Goal: Task Accomplishment & Management: Manage account settings

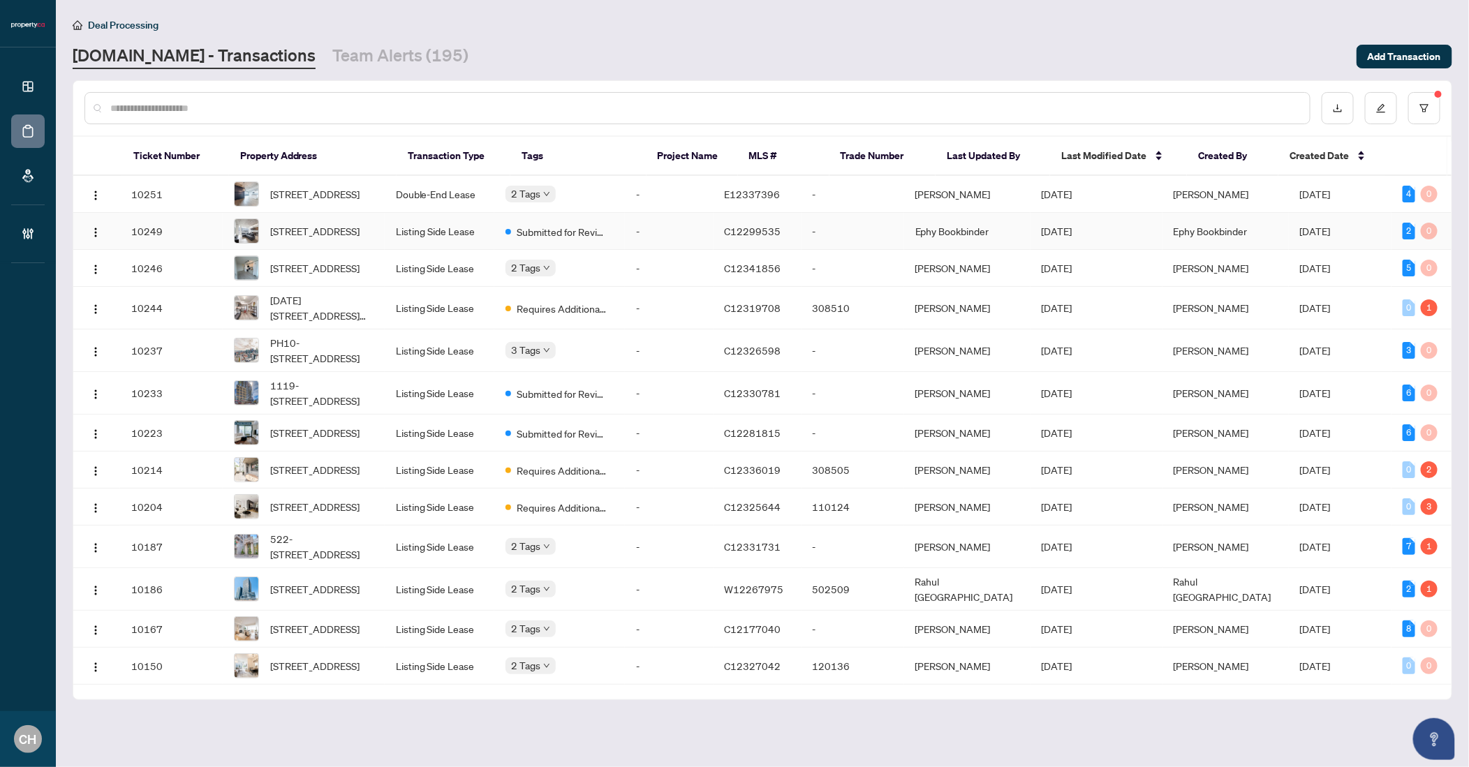
click at [302, 232] on span "[STREET_ADDRESS]" at bounding box center [314, 230] width 89 height 15
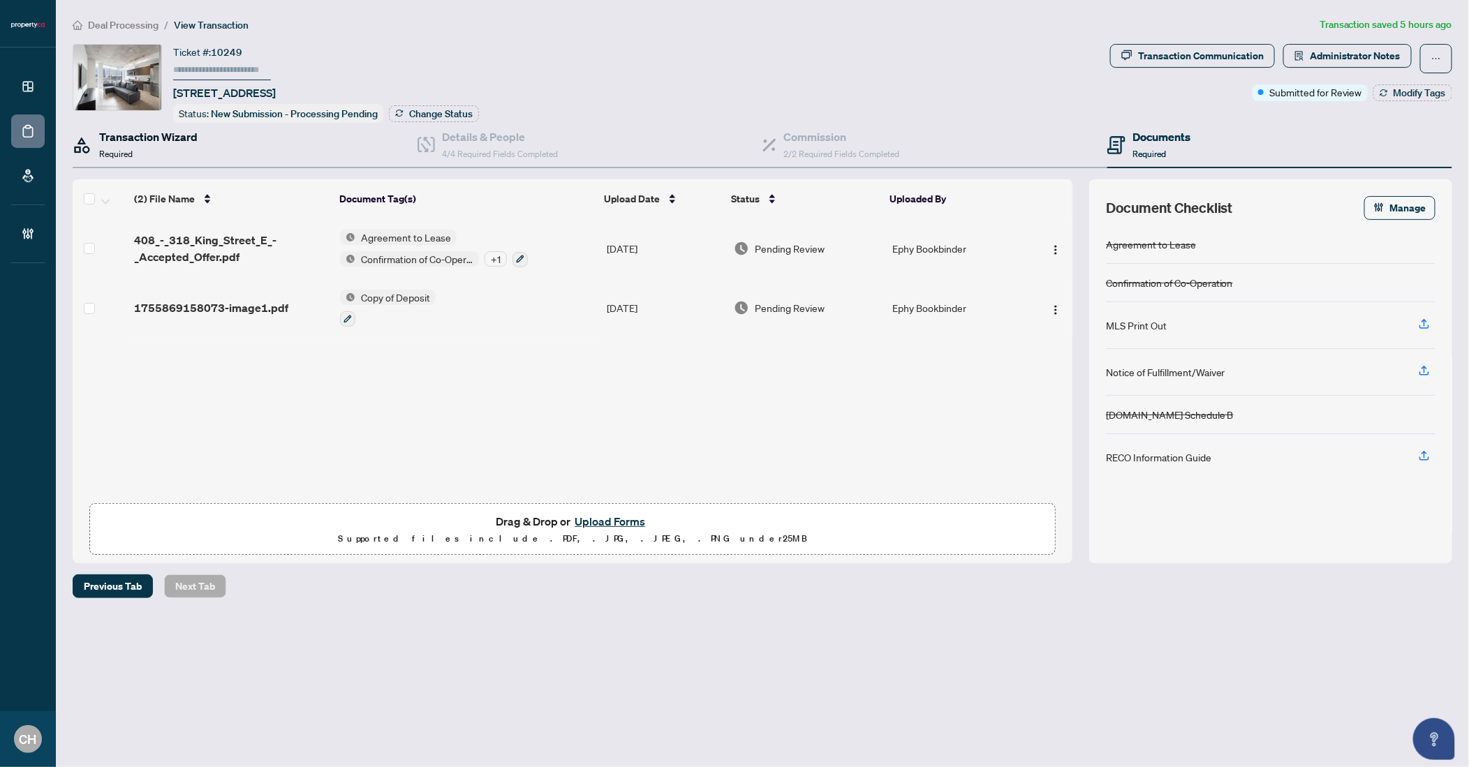
click at [131, 142] on h4 "Transaction Wizard" at bounding box center [148, 136] width 98 height 17
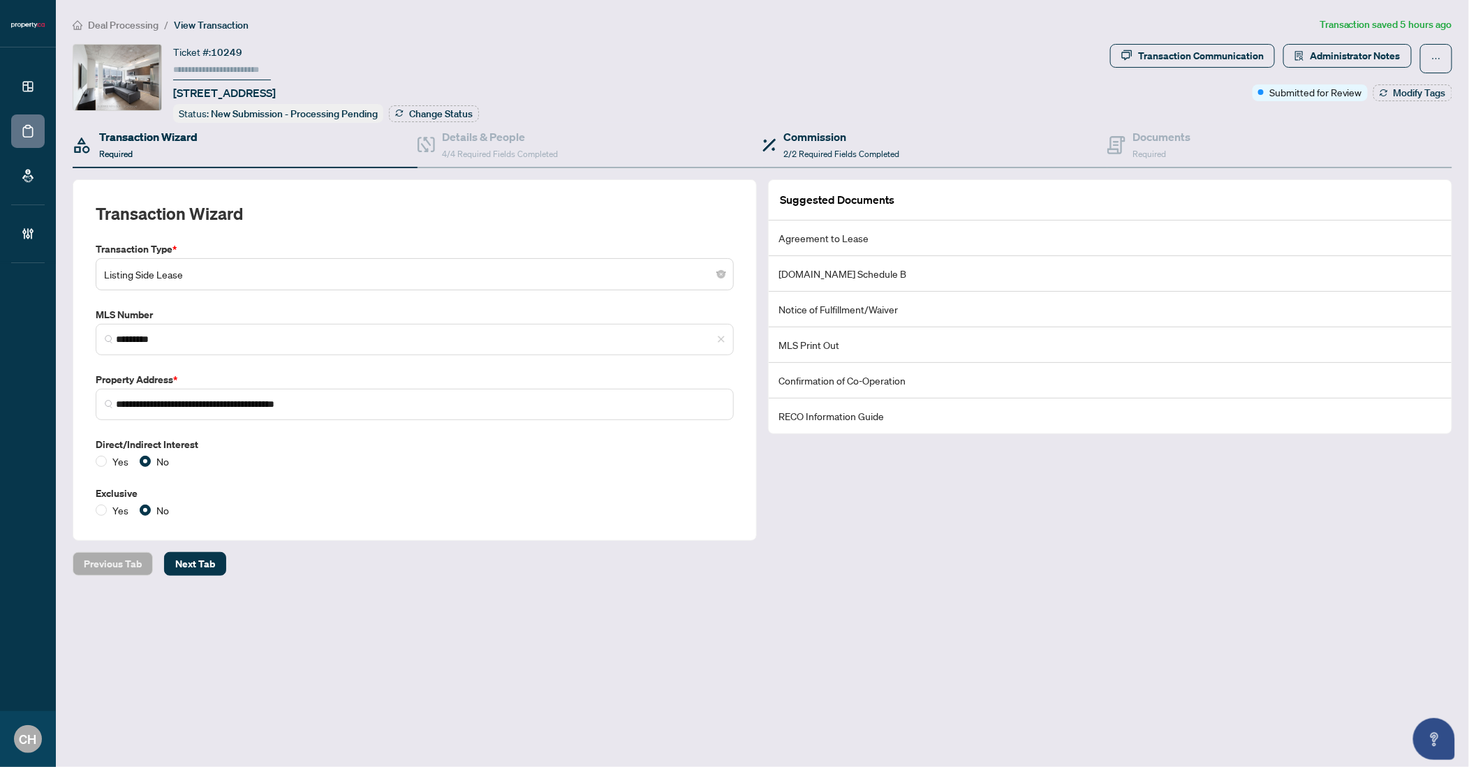
click at [1081, 145] on div "Commission 2/2 Required Fields Completed" at bounding box center [934, 145] width 345 height 45
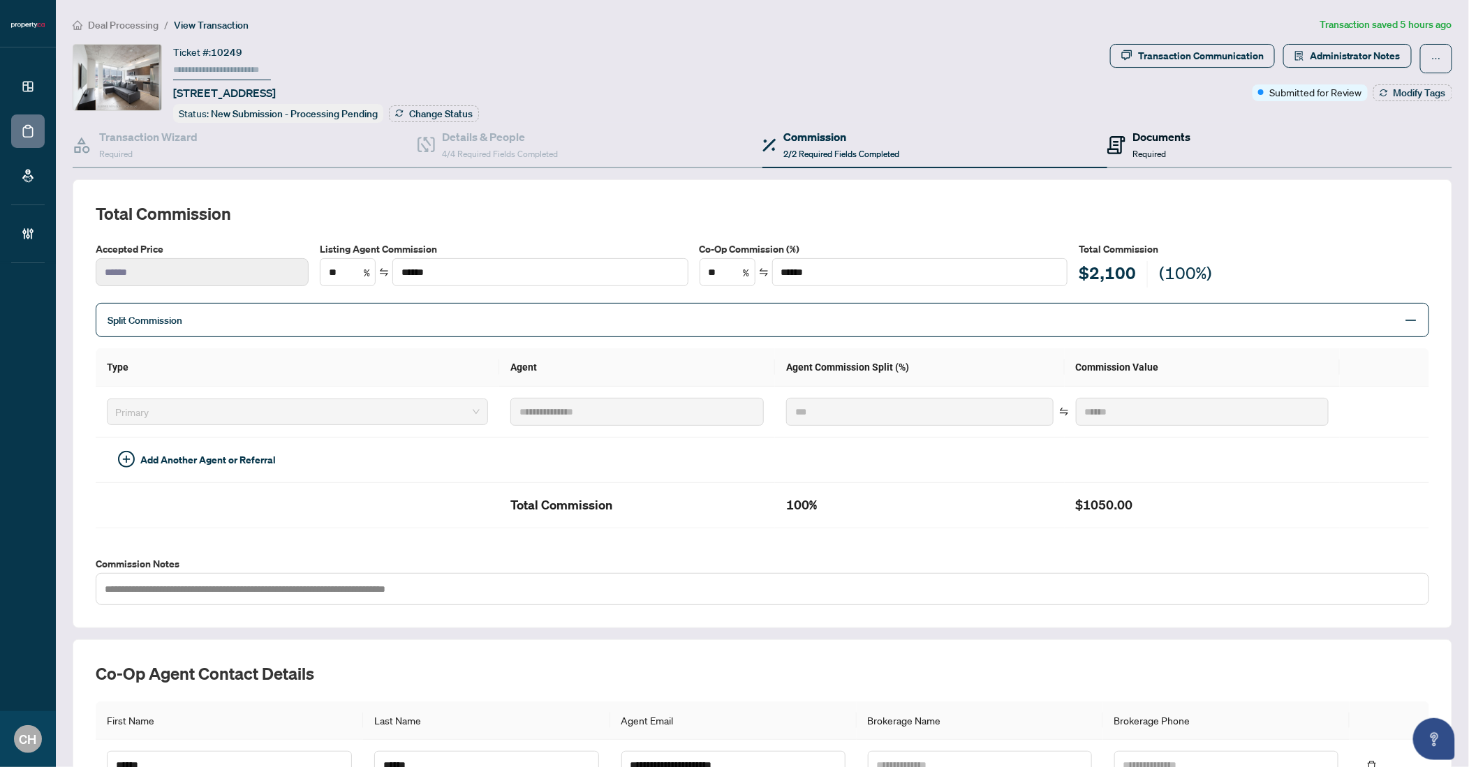
click at [1120, 145] on div "Documents Required" at bounding box center [1148, 144] width 83 height 33
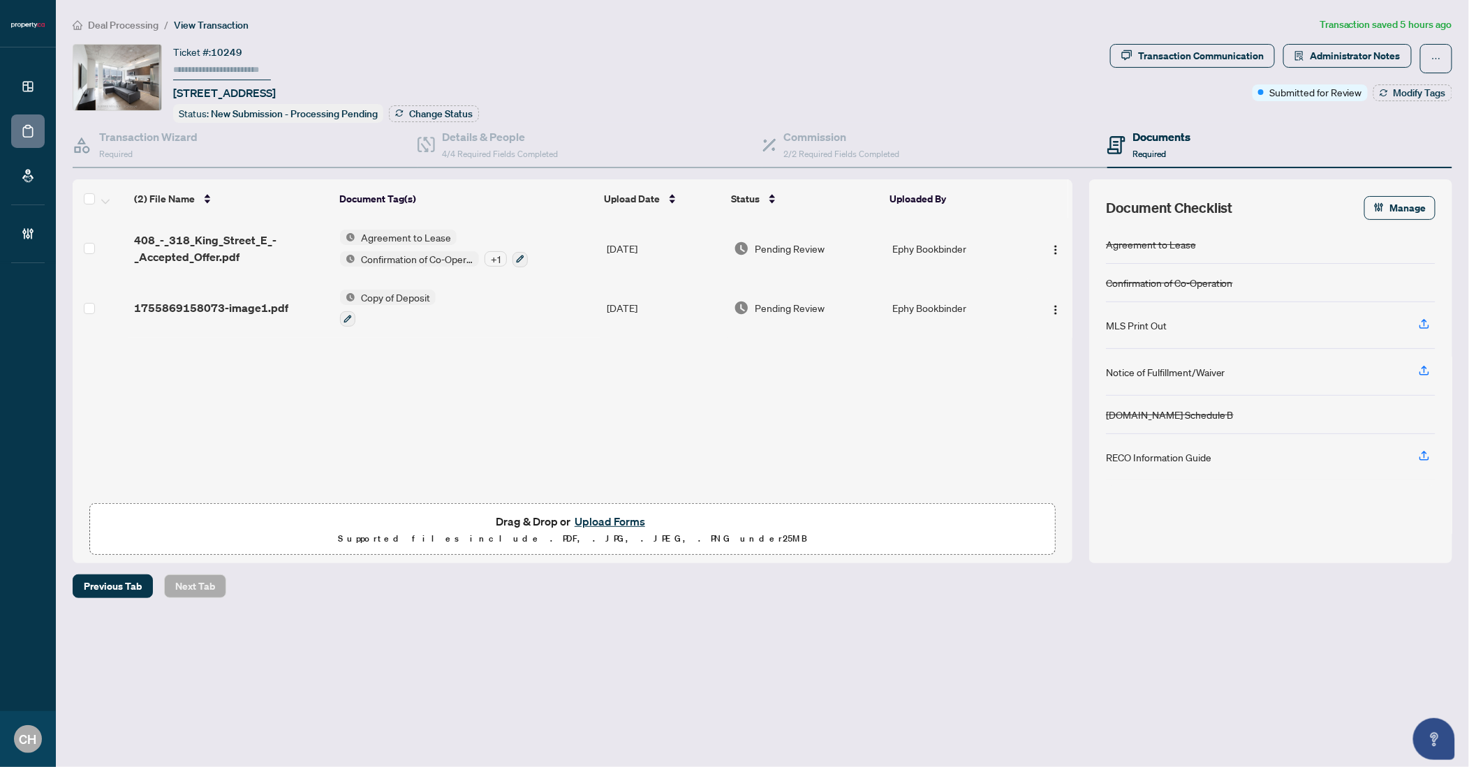
click at [288, 299] on div "1755869158073-image1.pdf" at bounding box center [231, 307] width 195 height 17
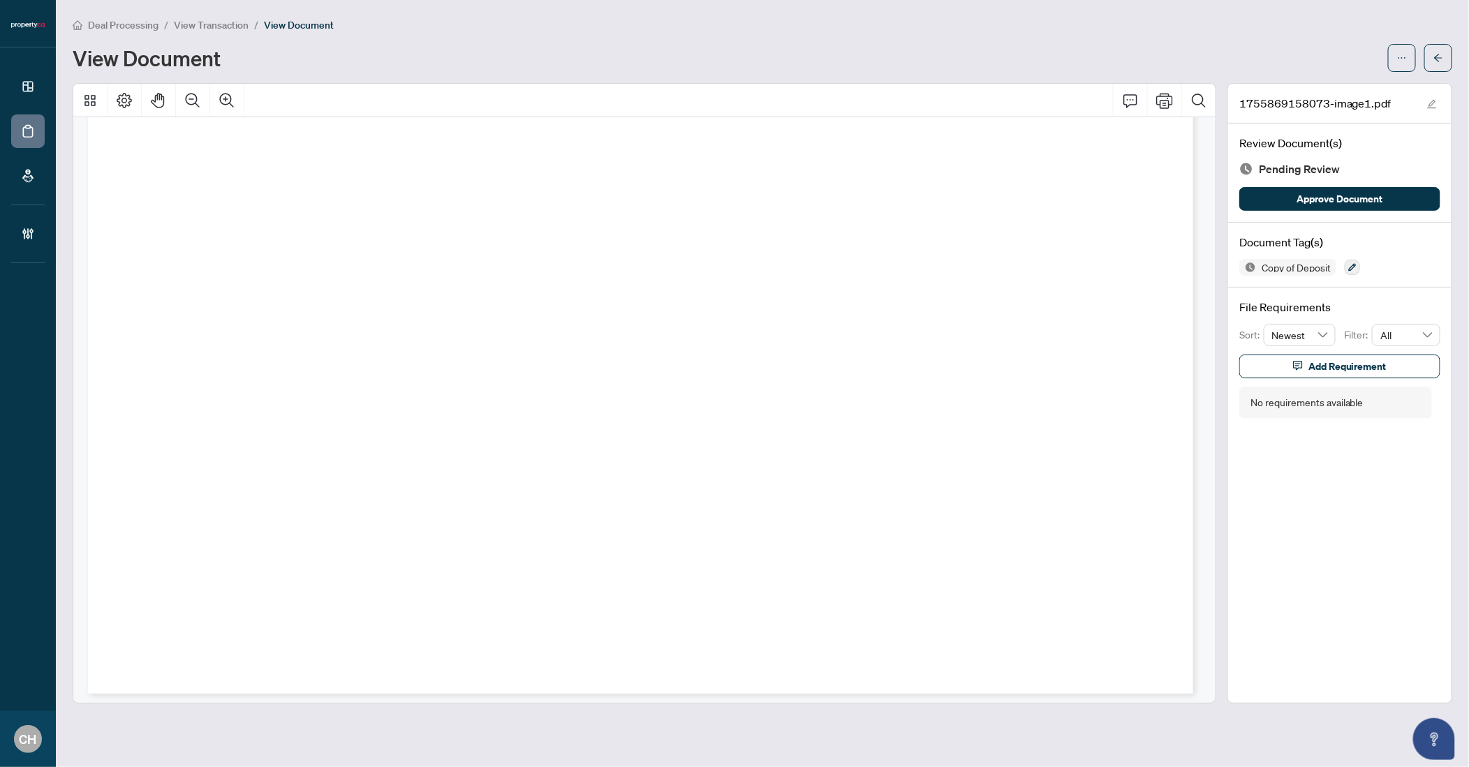
scroll to position [1518, 0]
click at [1436, 60] on icon "arrow-left" at bounding box center [1438, 58] width 10 height 10
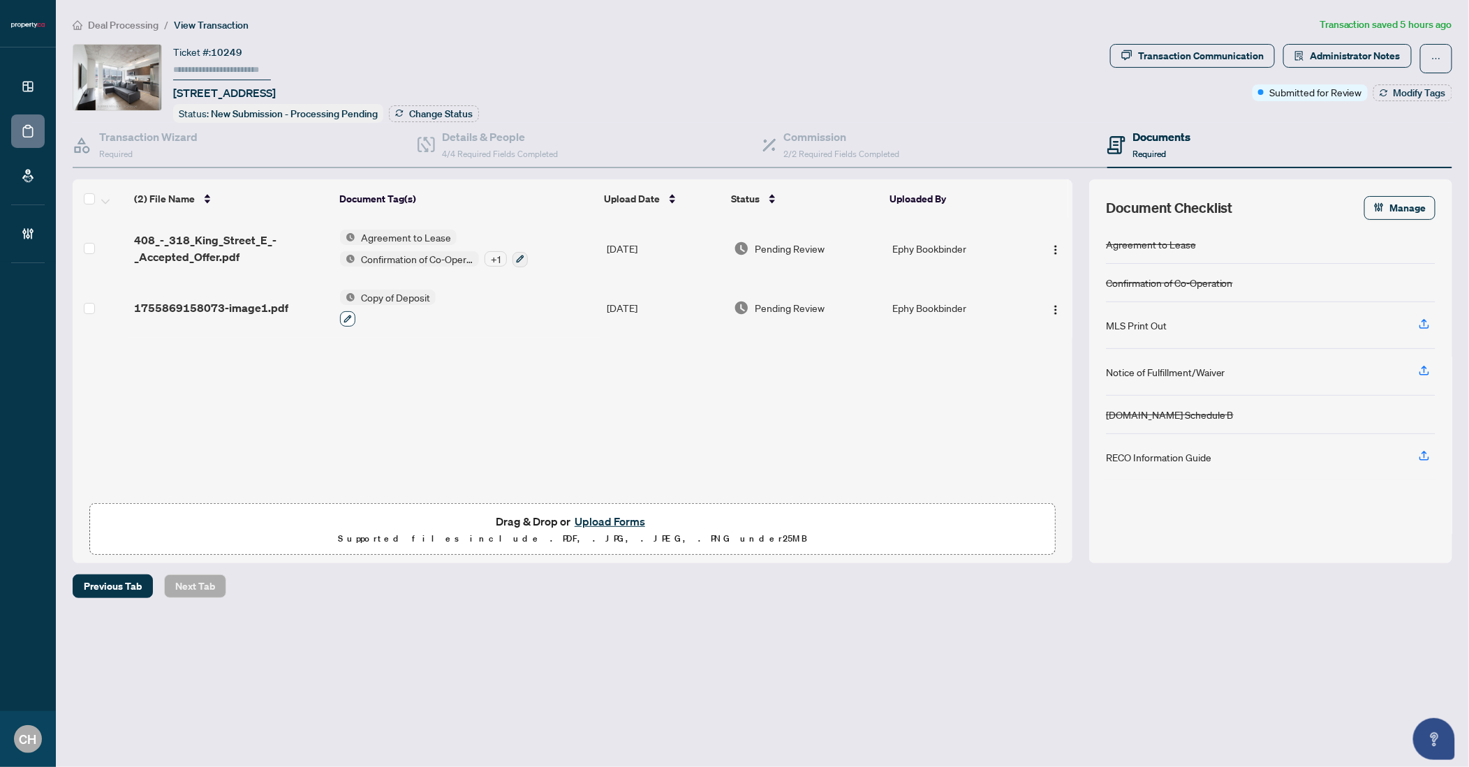
click at [350, 316] on icon "button" at bounding box center [347, 319] width 8 height 8
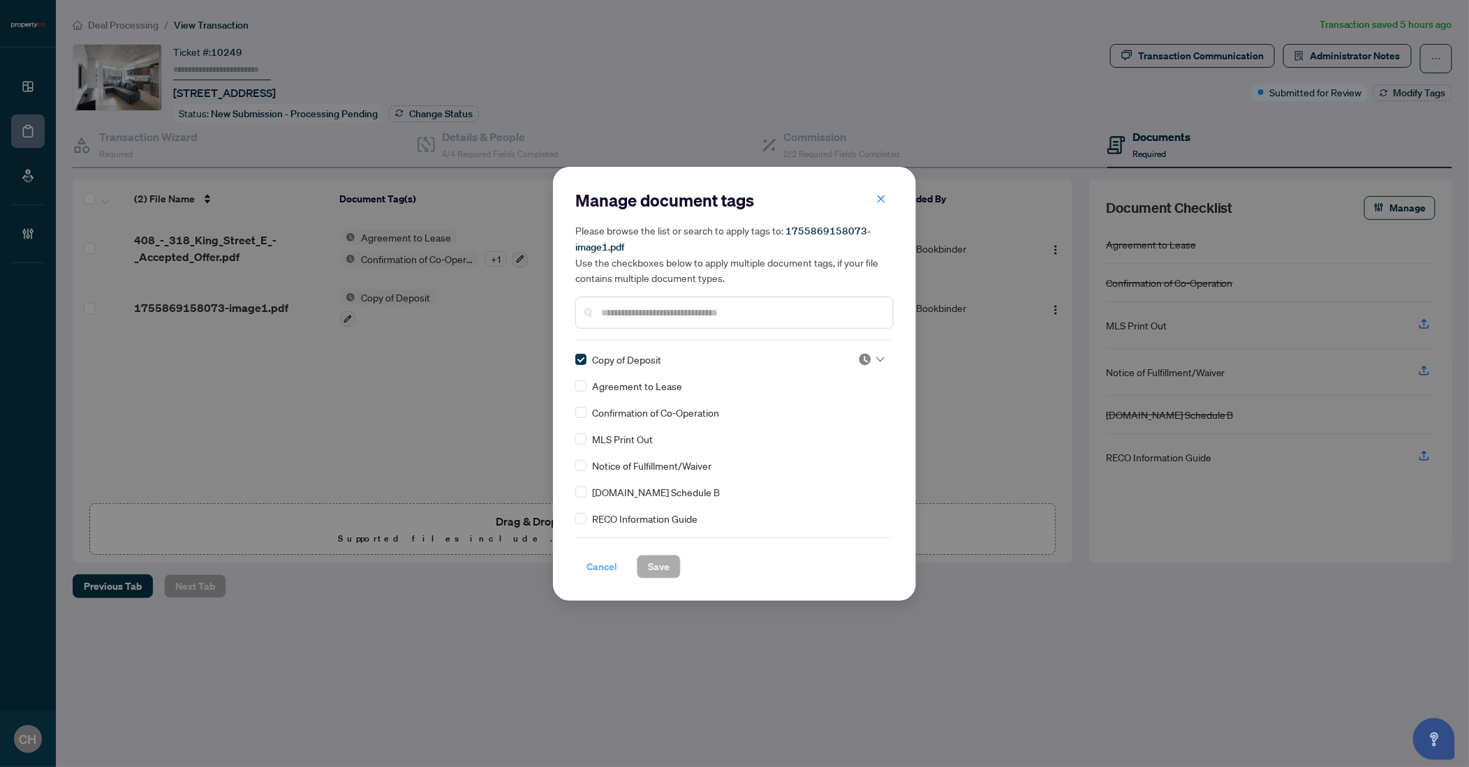
click at [596, 563] on span "Cancel" at bounding box center [601, 567] width 31 height 22
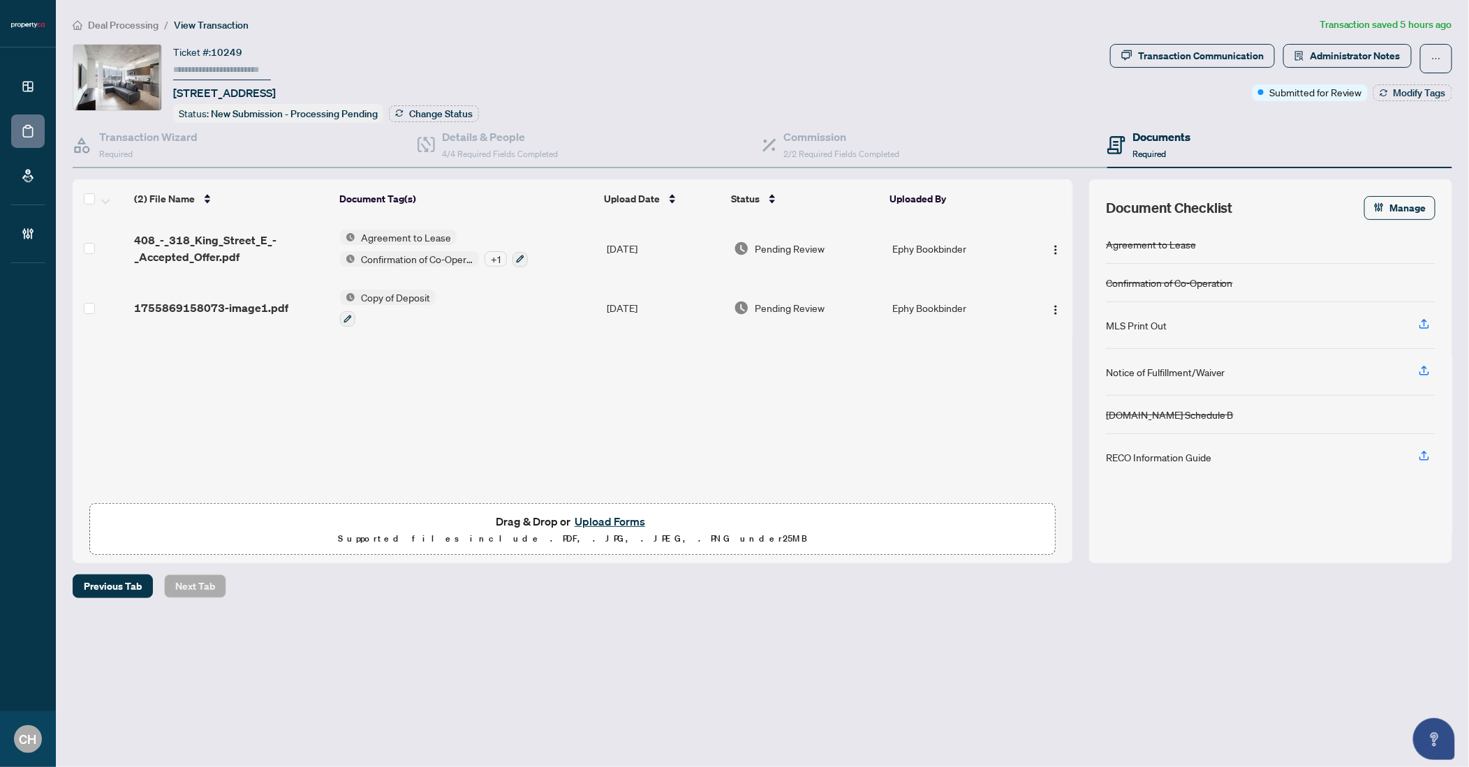
click at [555, 248] on td "Agreement to Lease Confirmation of Co-Operation + 1" at bounding box center [467, 249] width 267 height 60
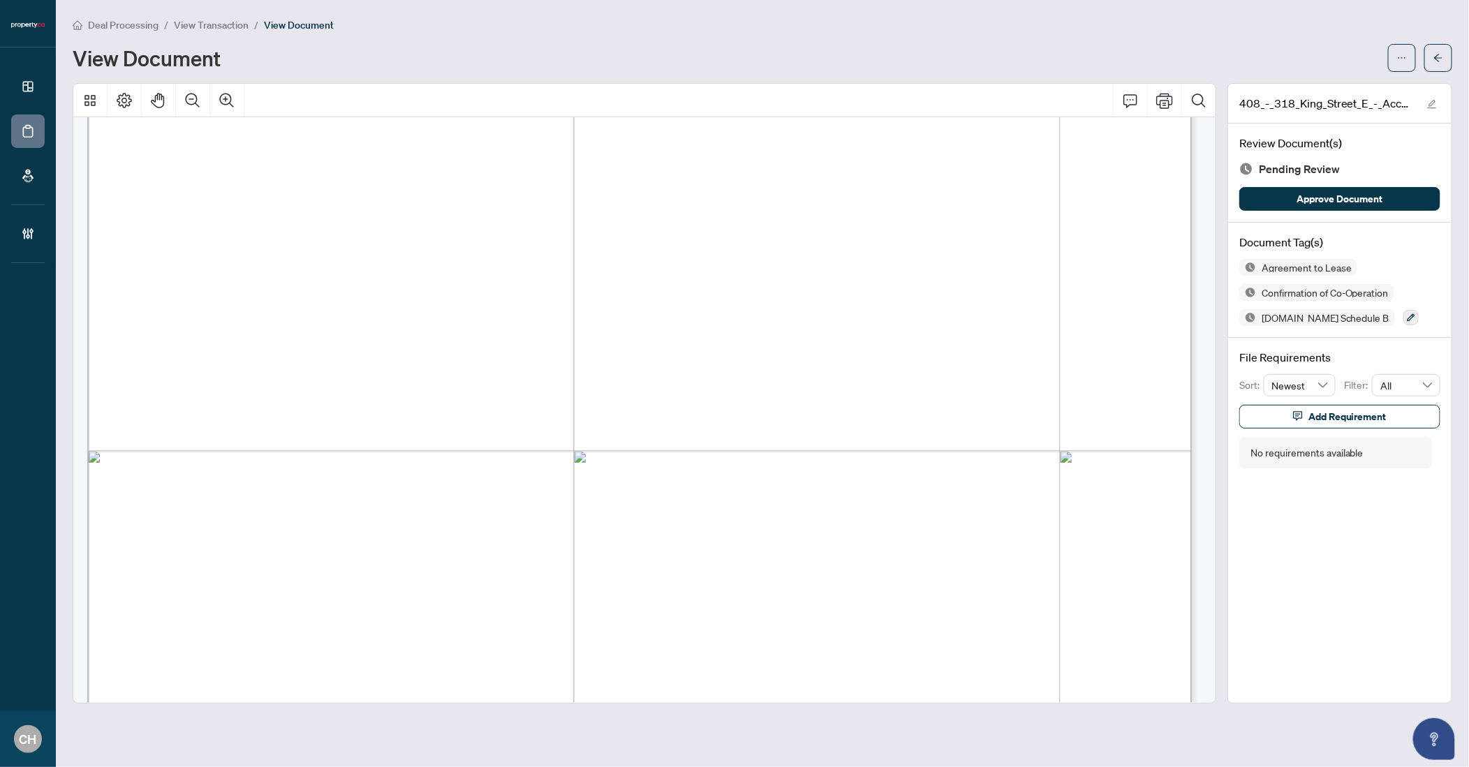
scroll to position [3562, 0]
click at [203, 258] on span "[PERSON_NAME]" at bounding box center [255, 257] width 137 height 17
drag, startPoint x: 190, startPoint y: 258, endPoint x: 316, endPoint y: 260, distance: 125.7
click at [316, 260] on span "[PERSON_NAME]" at bounding box center [255, 257] width 137 height 17
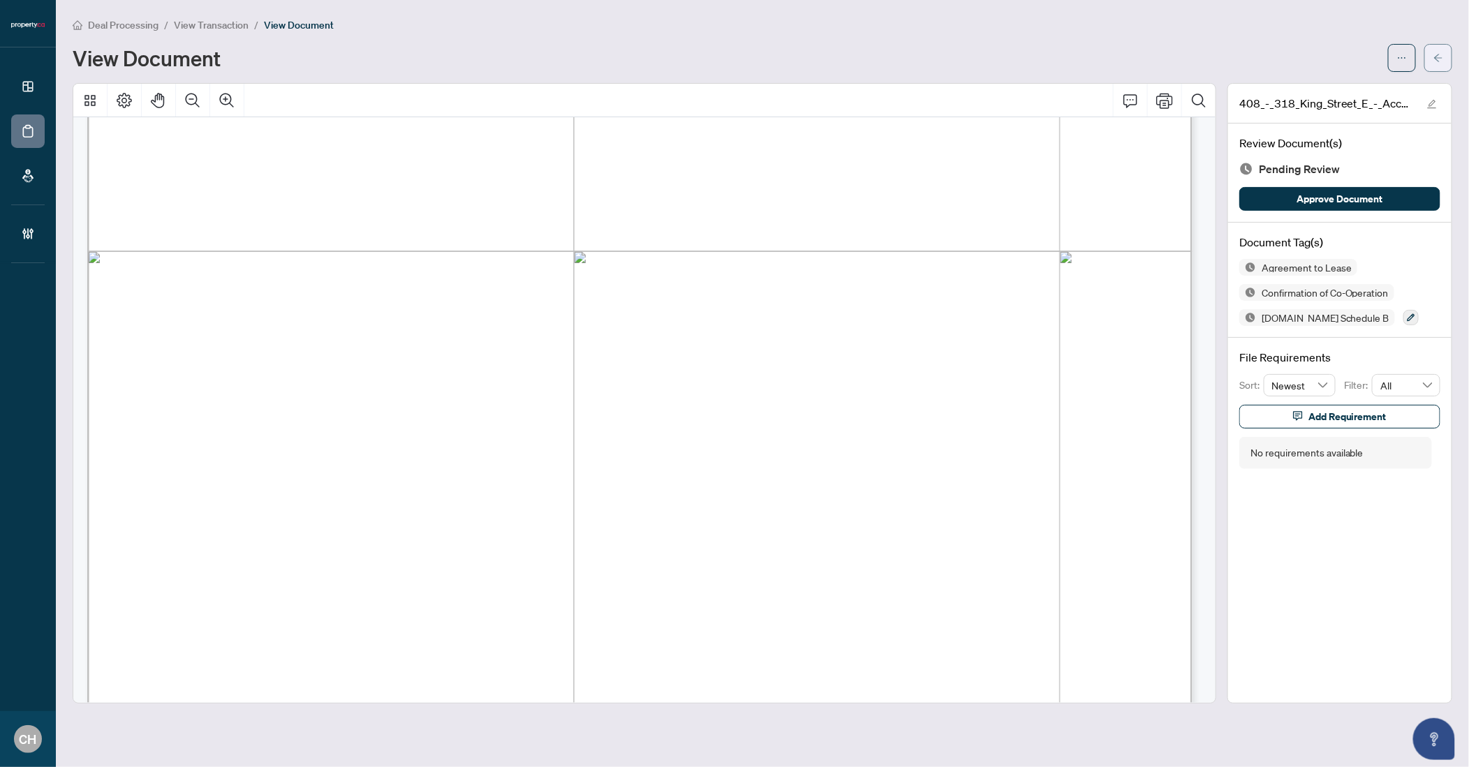
click at [1439, 60] on icon "arrow-left" at bounding box center [1438, 58] width 8 height 8
